Goal: Transaction & Acquisition: Subscribe to service/newsletter

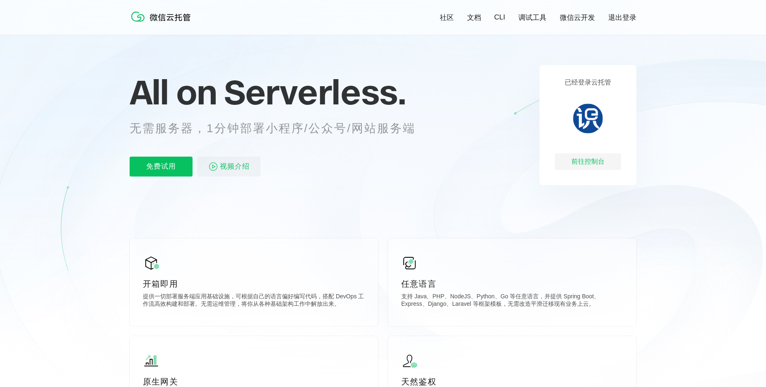
scroll to position [83, 0]
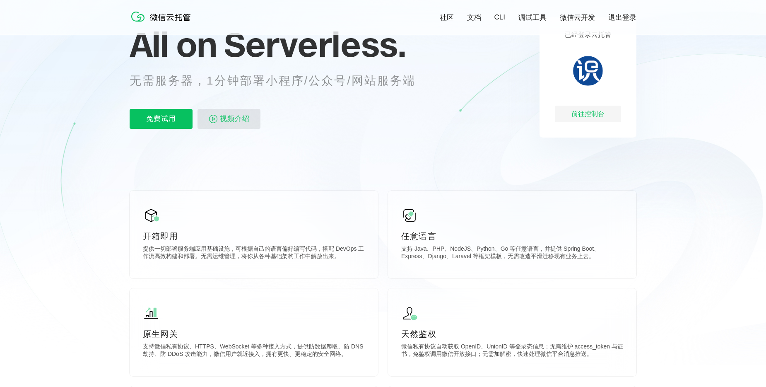
click at [239, 121] on span "视频介绍" at bounding box center [235, 119] width 30 height 20
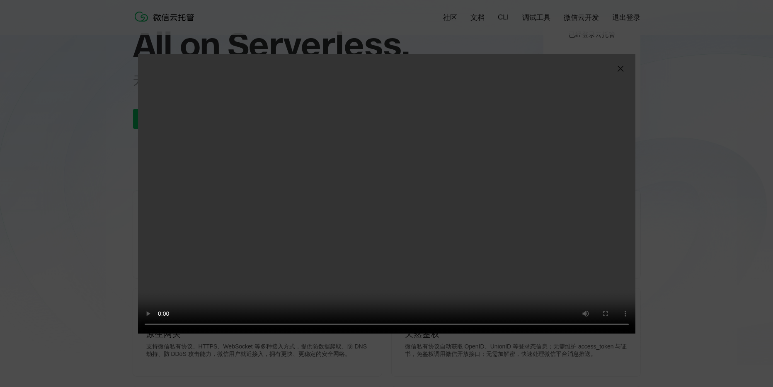
click at [615, 70] on img at bounding box center [620, 69] width 10 height 10
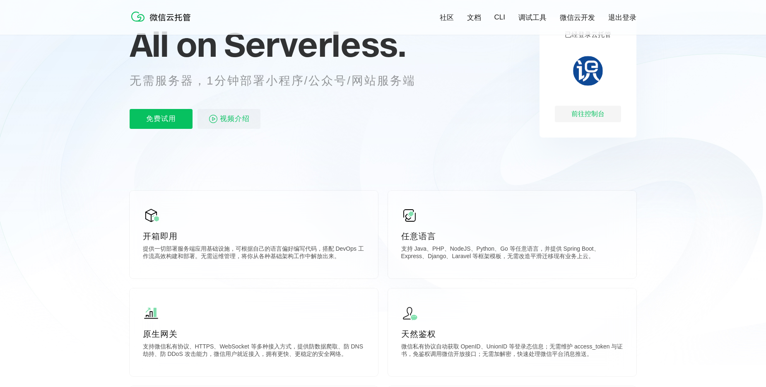
click at [620, 69] on div "已经登录云托管 前往控制台" at bounding box center [588, 77] width 97 height 120
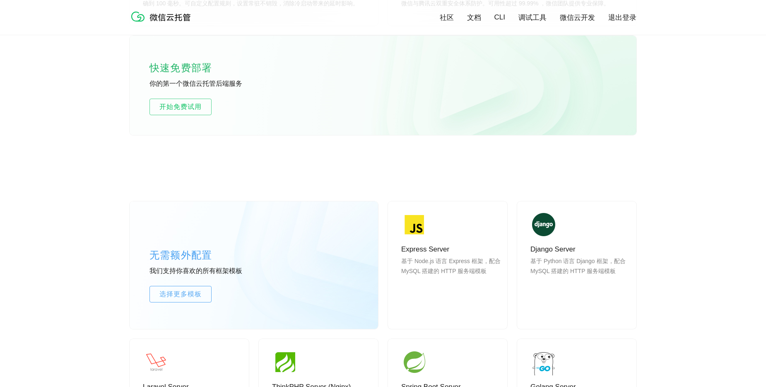
scroll to position [539, 0]
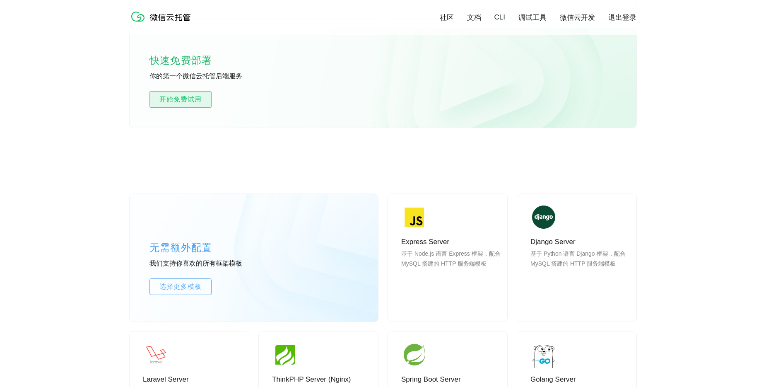
click at [192, 103] on span "开始免费试用" at bounding box center [180, 99] width 61 height 10
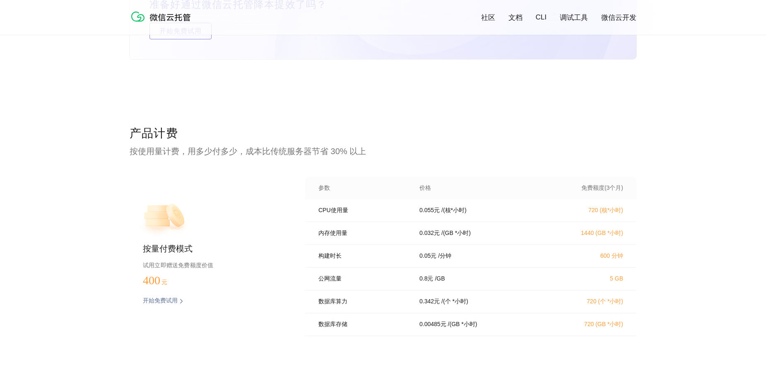
scroll to position [1616, 0]
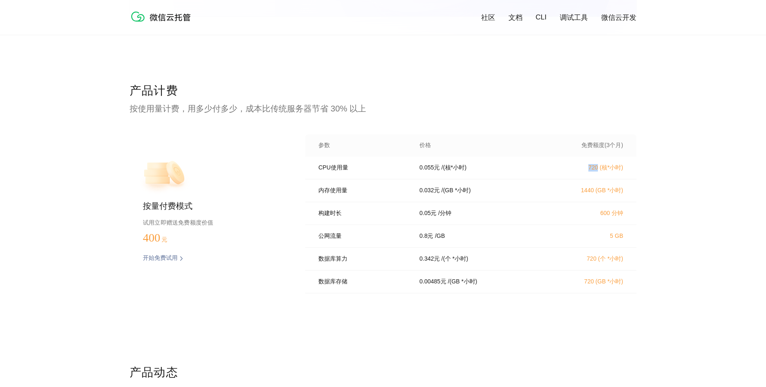
drag, startPoint x: 588, startPoint y: 169, endPoint x: 597, endPoint y: 169, distance: 9.1
click at [597, 169] on p "720 (核*小时)" at bounding box center [587, 167] width 73 height 7
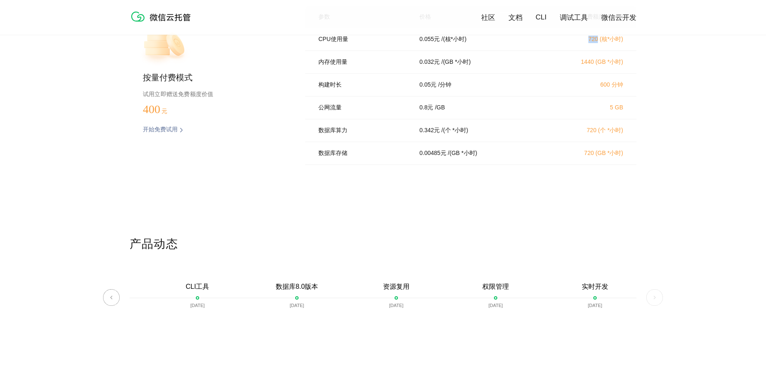
scroll to position [1699, 0]
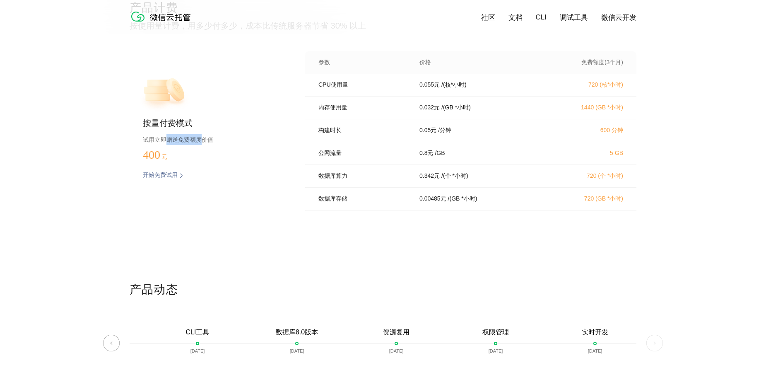
drag, startPoint x: 164, startPoint y: 141, endPoint x: 203, endPoint y: 141, distance: 39.4
click at [203, 141] on p "试用立即赠送免费额度价值" at bounding box center [211, 139] width 136 height 11
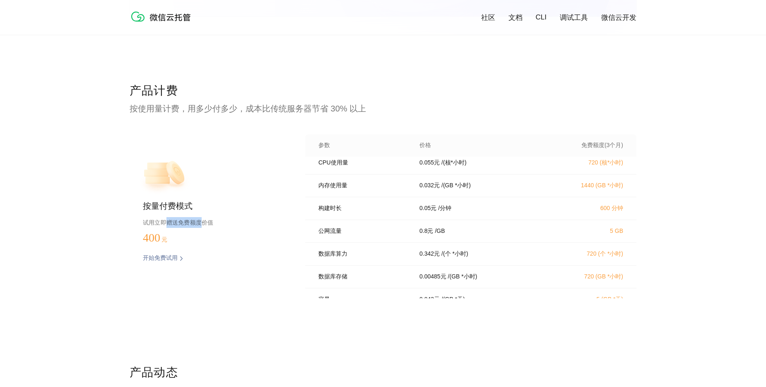
scroll to position [0, 0]
